Goal: Task Accomplishment & Management: Manage account settings

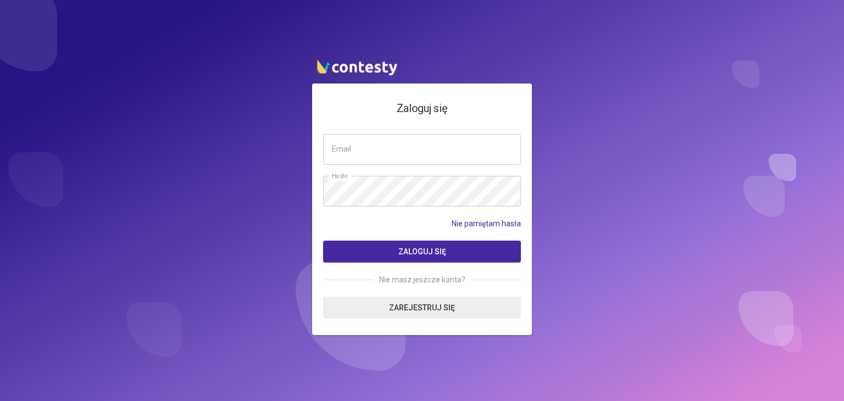
type input "**********"
click at [378, 249] on button "Zaloguj się" at bounding box center [422, 252] width 198 height 22
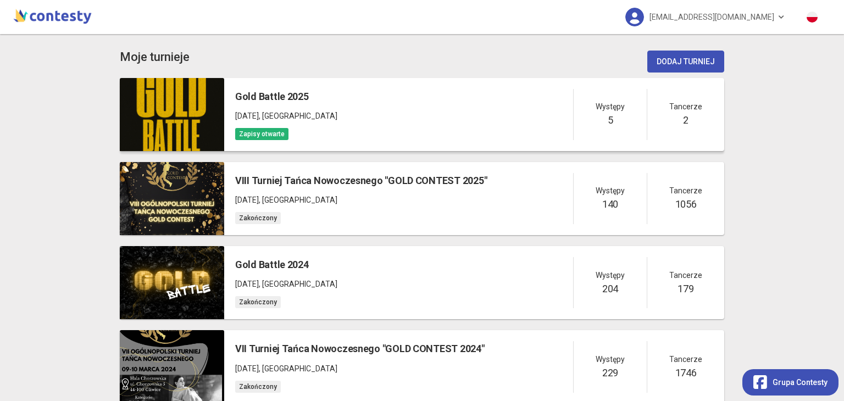
click at [416, 104] on div "Gold Battle 2025 [DATE] , [GEOGRAPHIC_DATA] Zapisy otwarte Występy 5 Tancerze 2" at bounding box center [474, 114] width 500 height 73
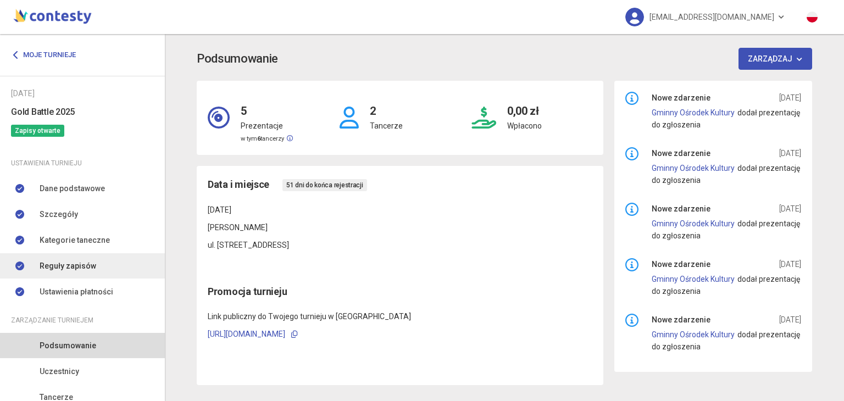
scroll to position [93, 0]
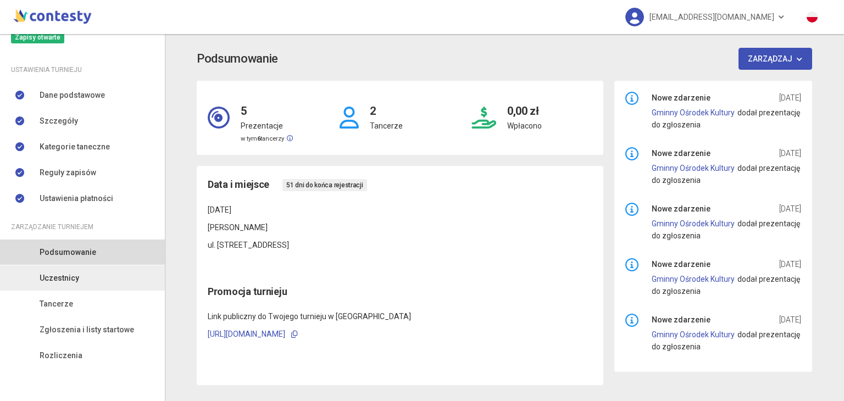
click at [57, 272] on span "Uczestnicy" at bounding box center [60, 278] width 40 height 12
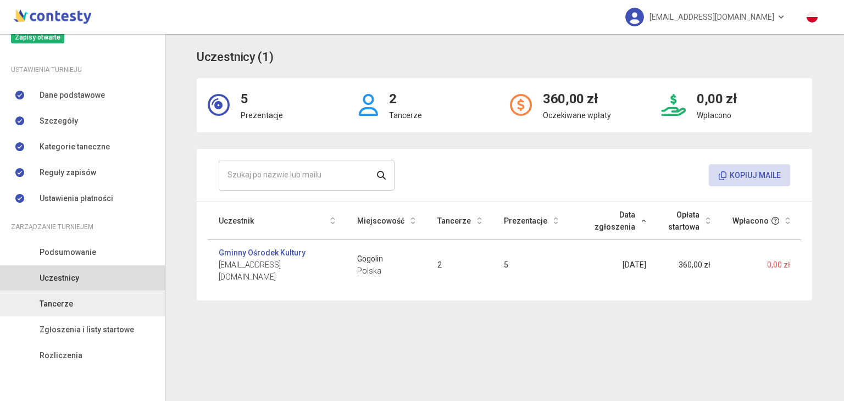
click at [105, 305] on link "Tancerze" at bounding box center [82, 303] width 165 height 25
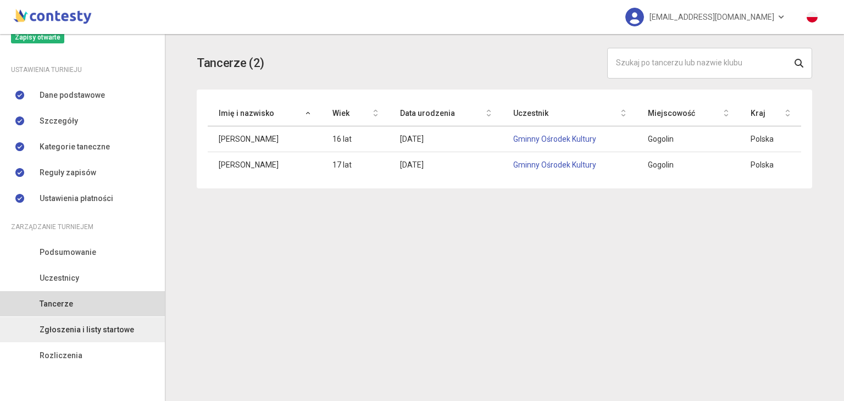
click at [90, 326] on span "Zgłoszenia i listy startowe" at bounding box center [87, 330] width 94 height 12
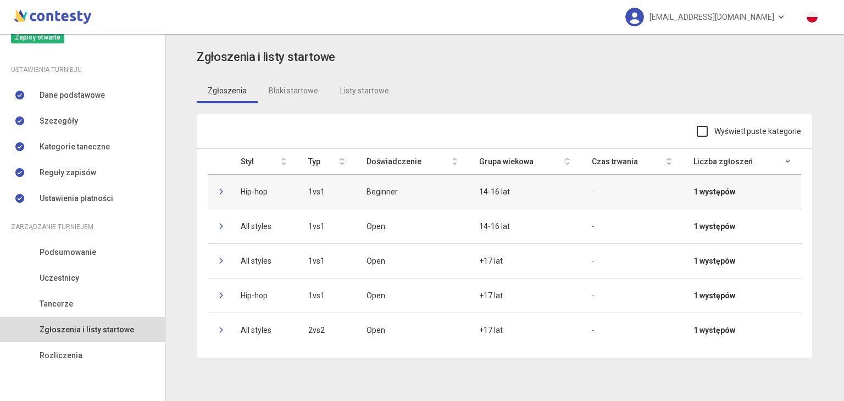
click at [219, 189] on icon at bounding box center [222, 191] width 7 height 7
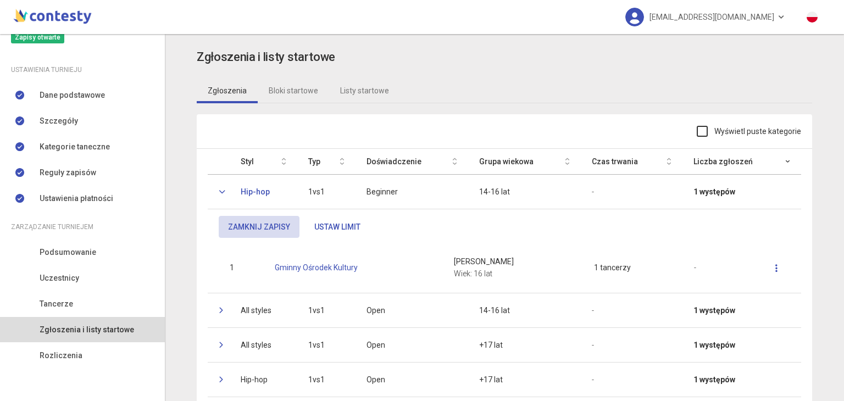
click at [219, 189] on icon at bounding box center [222, 191] width 7 height 7
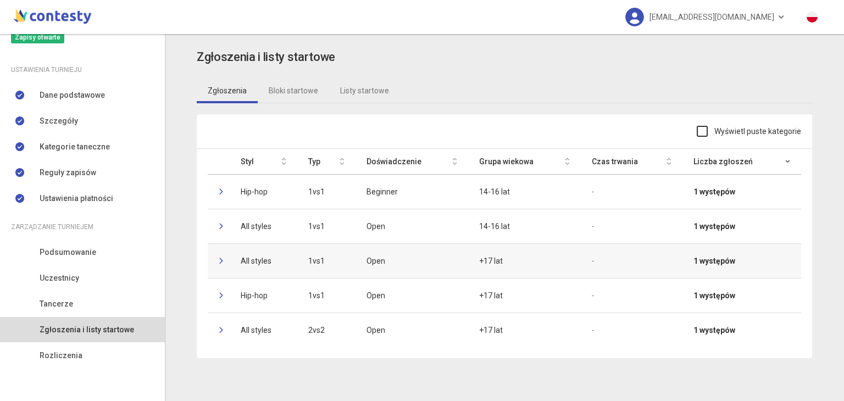
click at [215, 258] on td at bounding box center [219, 260] width 22 height 35
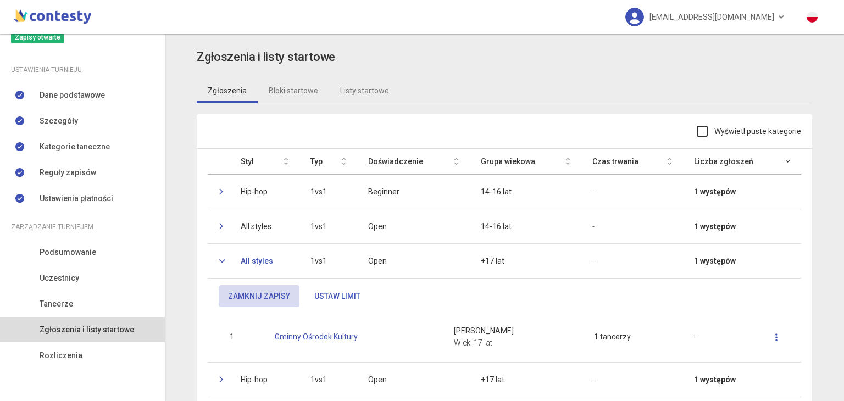
click at [219, 258] on icon at bounding box center [222, 261] width 7 height 7
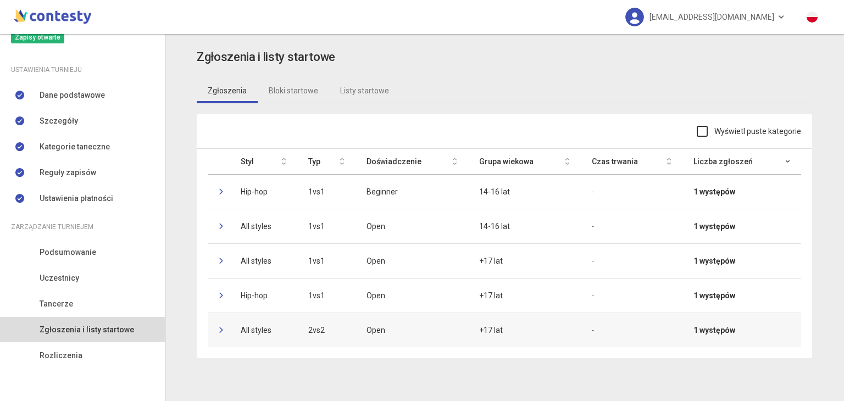
click at [219, 333] on td at bounding box center [219, 330] width 22 height 35
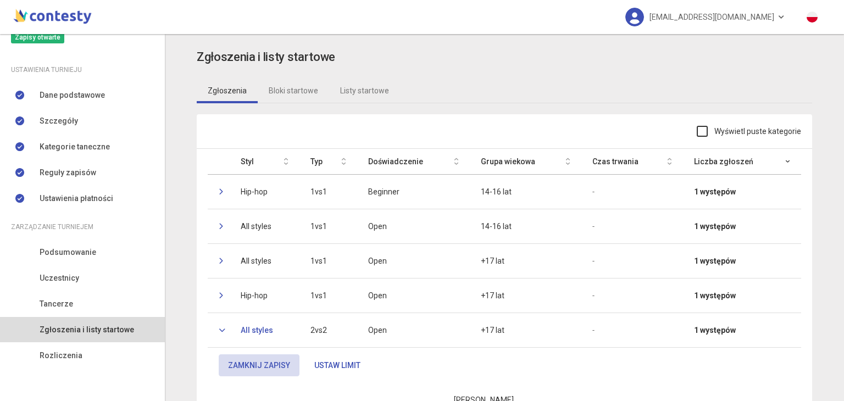
scroll to position [79, 0]
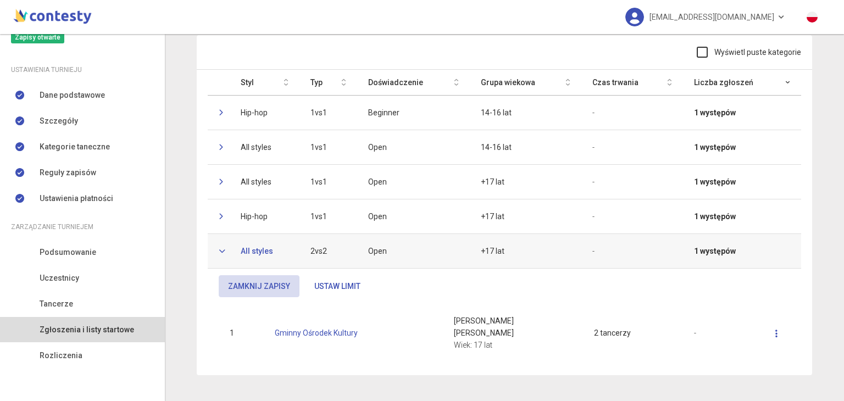
click at [219, 250] on icon at bounding box center [222, 251] width 7 height 7
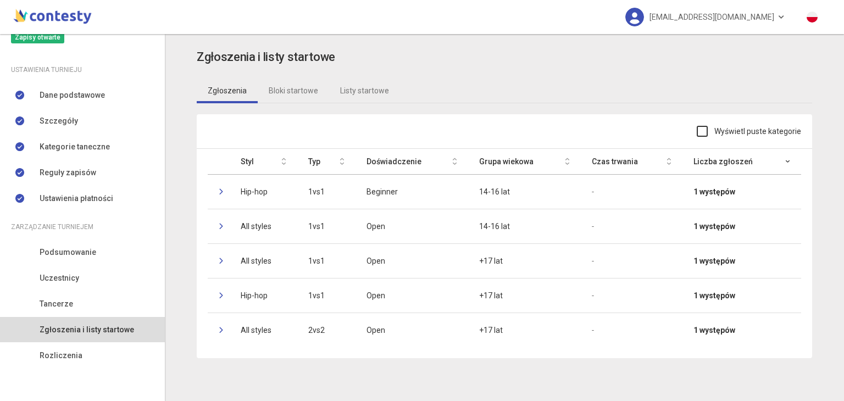
scroll to position [0, 0]
click at [219, 297] on icon at bounding box center [222, 295] width 7 height 7
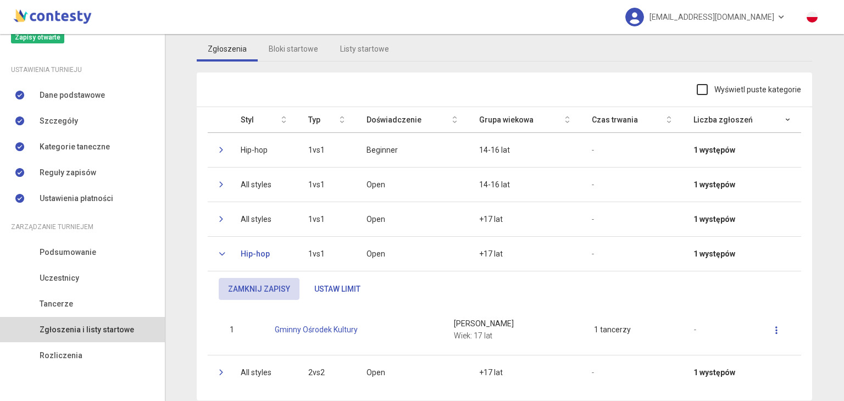
scroll to position [41, 0]
click at [213, 220] on td at bounding box center [219, 220] width 22 height 35
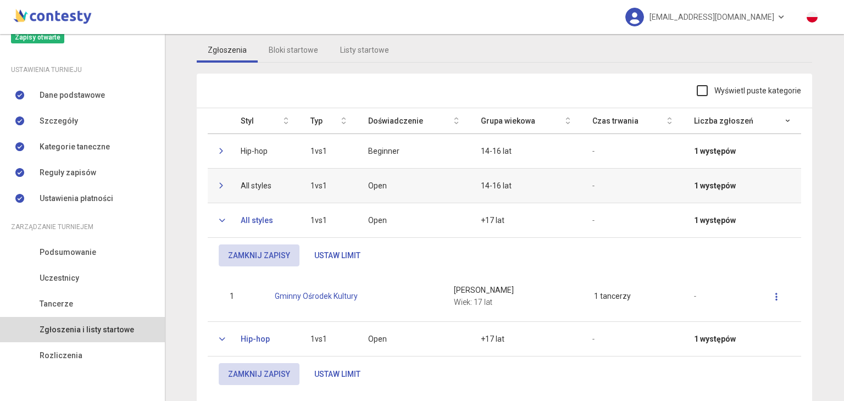
click at [211, 183] on td at bounding box center [219, 185] width 22 height 35
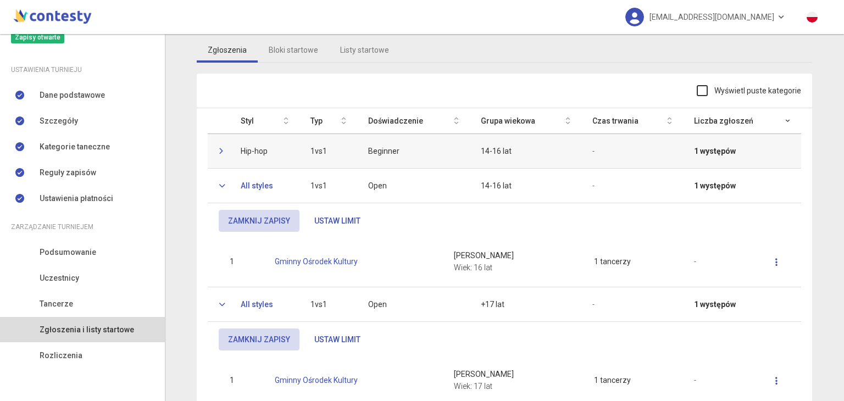
click at [219, 152] on icon at bounding box center [222, 151] width 7 height 7
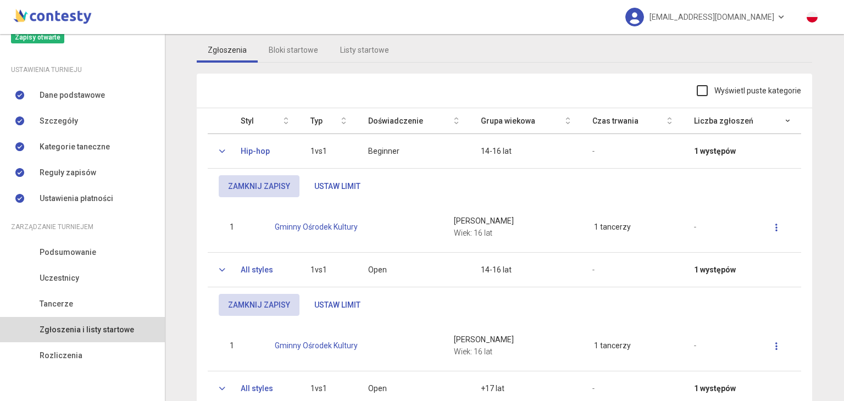
click at [182, 216] on app-registrations "Zgłoszenia i listy startowe Zgłoszenia Bloki startowe Listy startowe Wyświetl p…" at bounding box center [504, 330] width 657 height 647
